Goal: Task Accomplishment & Management: Complete application form

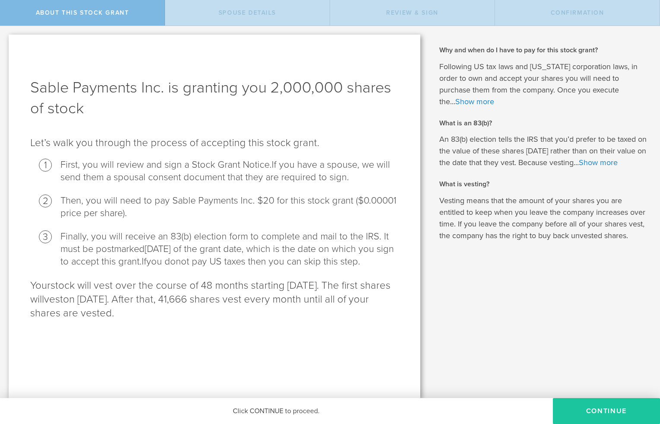
click at [596, 412] on button "CONTINUE" at bounding box center [606, 411] width 107 height 26
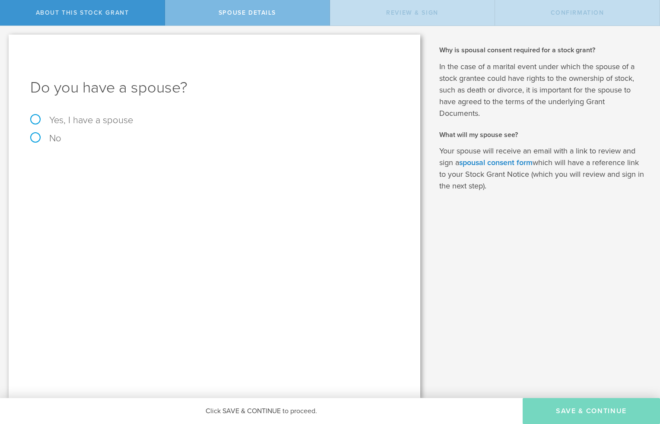
click at [35, 117] on label "Yes, I have a spouse" at bounding box center [214, 120] width 368 height 10
click at [6, 40] on input "Yes, I have a spouse" at bounding box center [3, 33] width 6 height 14
radio input "true"
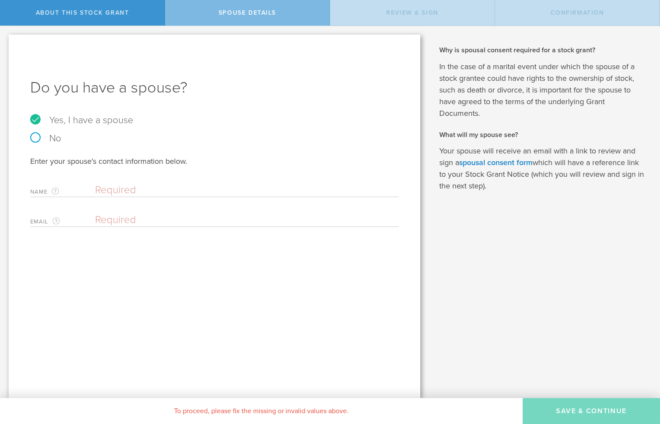
click at [149, 190] on input "text" at bounding box center [244, 190] width 299 height 13
type input "[PERSON_NAME]"
click at [124, 221] on input "email" at bounding box center [244, 219] width 299 height 13
type input "[EMAIL_ADDRESS][DOMAIN_NAME]"
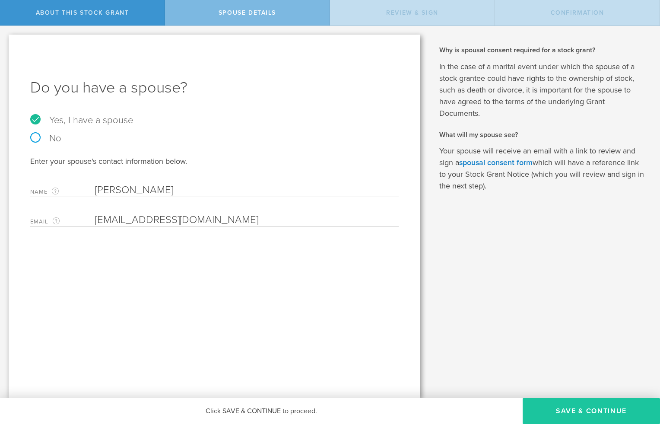
click at [580, 413] on button "Save & Continue" at bounding box center [591, 411] width 137 height 26
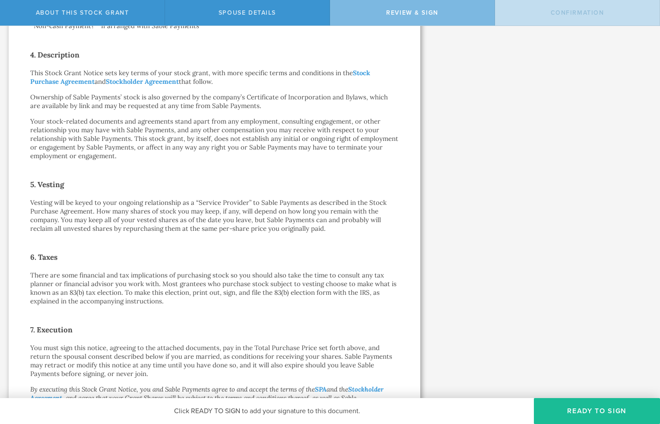
scroll to position [385, 0]
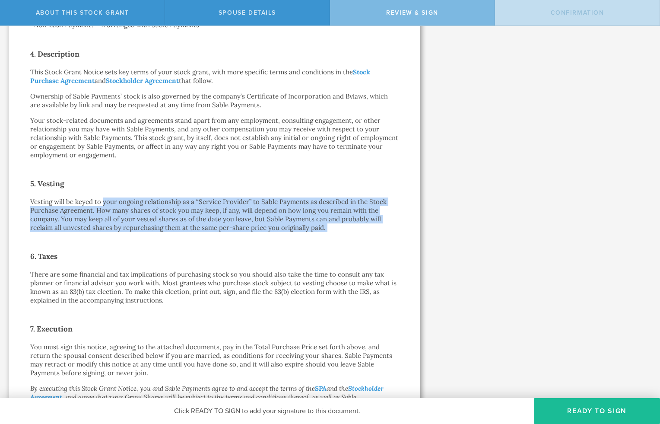
drag, startPoint x: 103, startPoint y: 198, endPoint x: 123, endPoint y: 232, distance: 39.5
click at [123, 232] on div "Stock Grant Notice [PERSON_NAME] by electronic delivery Dear [PERSON_NAME]: By …" at bounding box center [214, 106] width 368 height 849
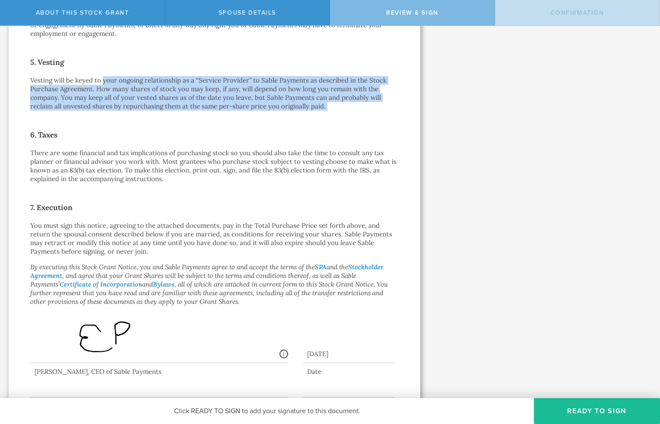
scroll to position [507, 0]
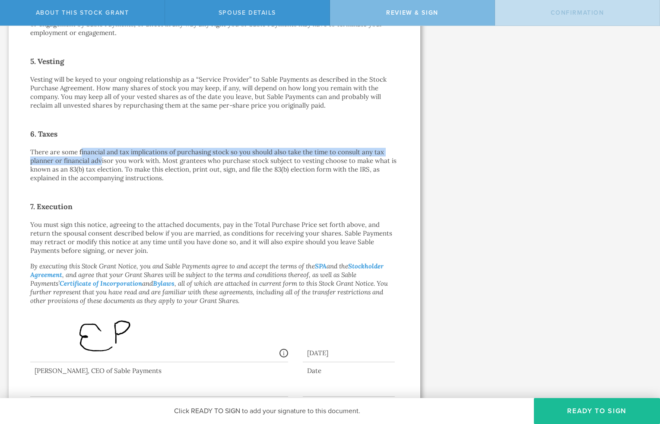
drag, startPoint x: 82, startPoint y: 152, endPoint x: 98, endPoint y: 160, distance: 18.7
click at [99, 160] on p "There are some financial and tax implications of purchasing stock so you should…" at bounding box center [214, 165] width 368 height 35
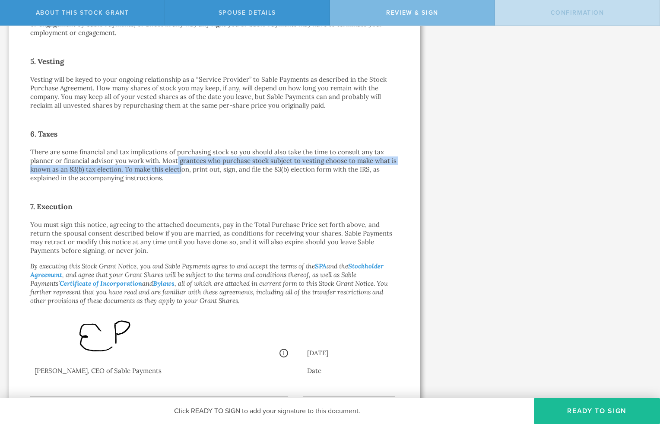
drag, startPoint x: 175, startPoint y: 158, endPoint x: 181, endPoint y: 168, distance: 12.6
click at [181, 168] on p "There are some financial and tax implications of purchasing stock so you should…" at bounding box center [214, 165] width 368 height 35
drag, startPoint x: 164, startPoint y: 158, endPoint x: 181, endPoint y: 169, distance: 20.0
click at [181, 169] on p "There are some financial and tax implications of purchasing stock so you should…" at bounding box center [214, 165] width 368 height 35
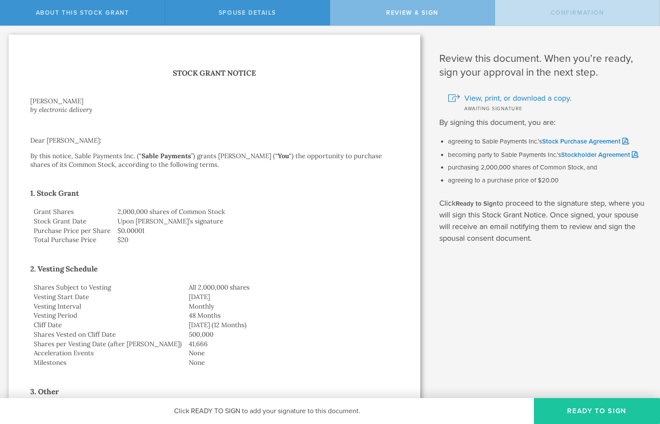
click at [606, 410] on button "Ready to Sign" at bounding box center [597, 411] width 126 height 26
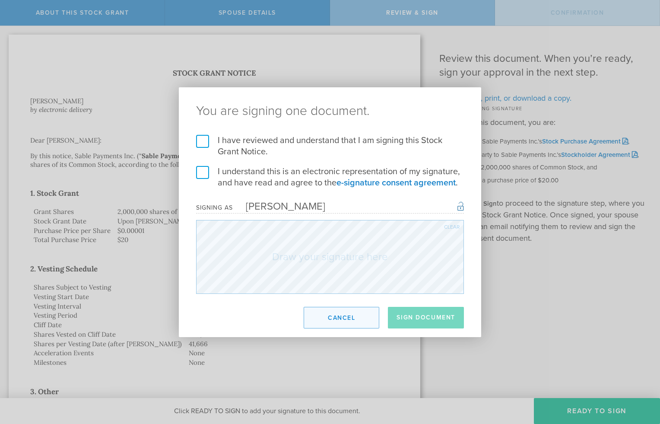
click at [343, 316] on button "Cancel" at bounding box center [342, 318] width 76 height 22
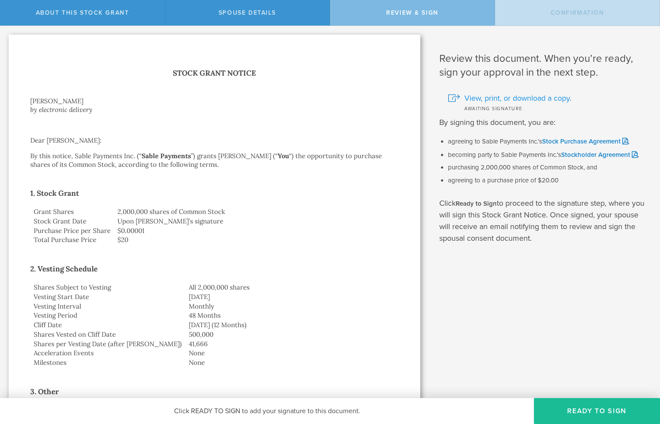
click at [513, 97] on span "View, print, or download a copy." at bounding box center [517, 97] width 107 height 11
click at [591, 411] on button "Ready to Sign" at bounding box center [597, 411] width 126 height 26
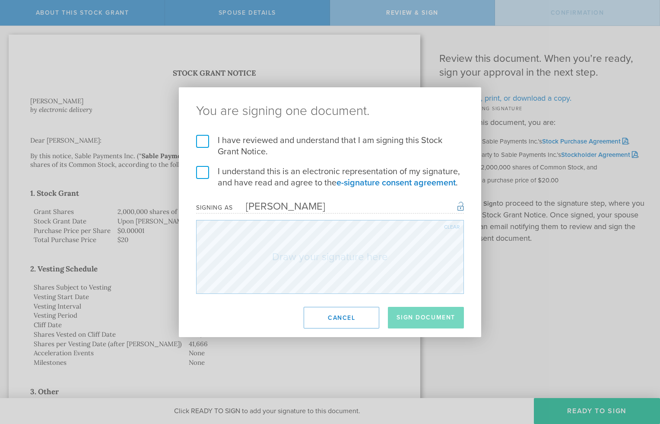
click at [195, 139] on div "I have reviewed and understand that I am signing this Stock Grant Notice. I und…" at bounding box center [330, 214] width 302 height 159
click at [203, 144] on label "I have reviewed and understand that I am signing this Stock Grant Notice." at bounding box center [330, 146] width 268 height 22
click at [0, 0] on input "I have reviewed and understand that I am signing this Stock Grant Notice." at bounding box center [0, 0] width 0 height 0
click at [201, 175] on label "I understand this is an electronic representation of my signature, and have rea…" at bounding box center [330, 177] width 268 height 22
click at [0, 0] on input "I understand this is an electronic representation of my signature, and have rea…" at bounding box center [0, 0] width 0 height 0
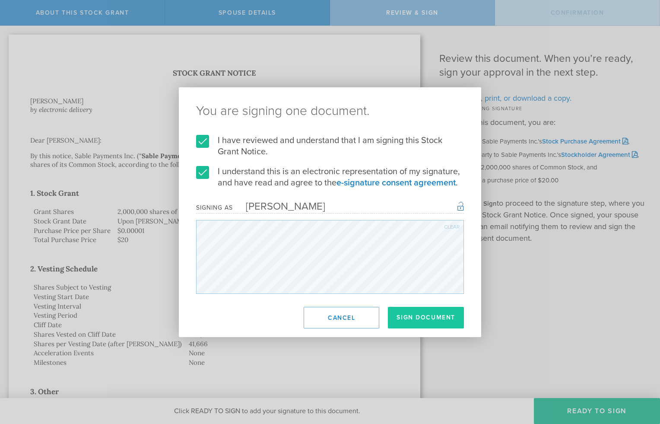
click at [440, 319] on button "Sign Document" at bounding box center [426, 318] width 76 height 22
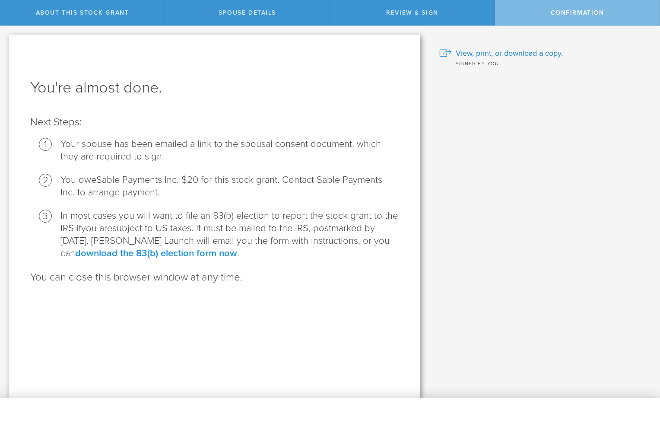
click at [199, 254] on link "download the 83(b) election form now" at bounding box center [156, 252] width 162 height 11
